Goal: Information Seeking & Learning: Learn about a topic

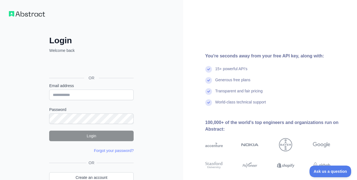
click at [94, 72] on div "OR" at bounding box center [91, 68] width 84 height 27
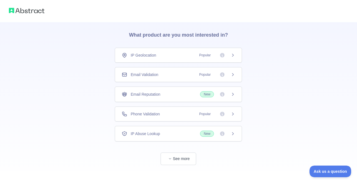
scroll to position [24, 0]
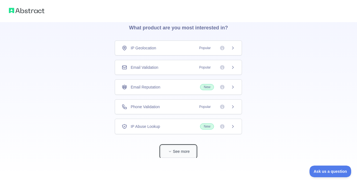
click at [173, 150] on button "See more" at bounding box center [178, 151] width 36 height 12
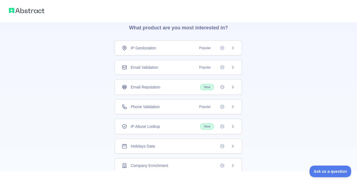
click at [192, 69] on div "Email Validation Popular" at bounding box center [178, 68] width 113 height 6
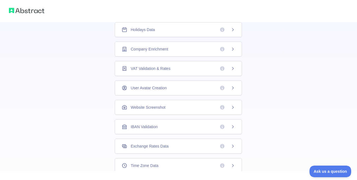
scroll to position [173, 0]
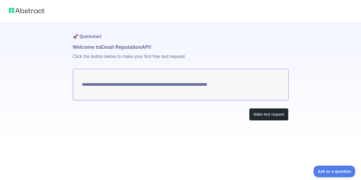
click at [183, 87] on textarea "**********" at bounding box center [181, 85] width 216 height 32
click at [267, 118] on button "Make test request" at bounding box center [268, 114] width 39 height 12
click at [129, 89] on textarea "**********" at bounding box center [181, 85] width 216 height 32
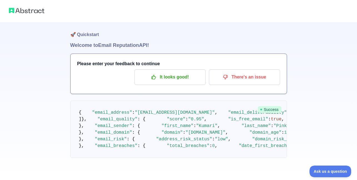
scroll to position [342, 0]
click at [20, 9] on img at bounding box center [27, 11] width 36 height 8
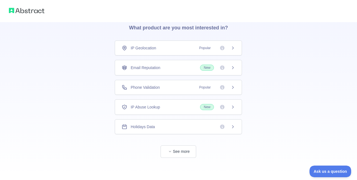
scroll to position [24, 0]
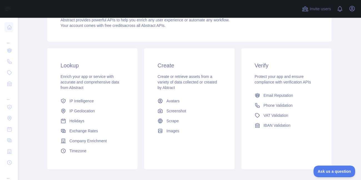
scroll to position [67, 0]
click at [293, 97] on link "Email Reputation" at bounding box center [286, 95] width 68 height 10
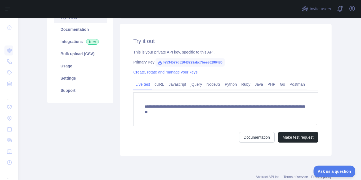
scroll to position [67, 0]
